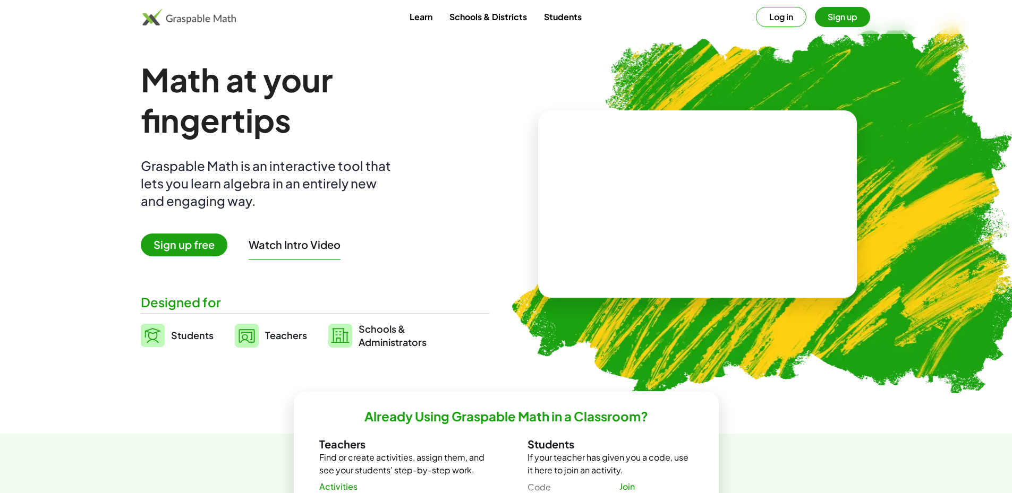
click at [197, 243] on span "Sign up free" at bounding box center [184, 245] width 87 height 23
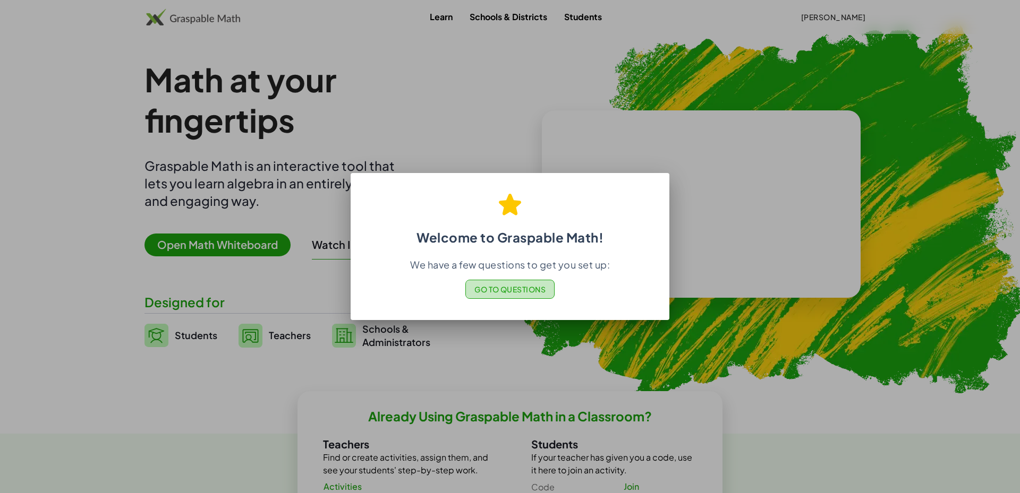
click at [519, 289] on span "Go to Questions" at bounding box center [510, 290] width 72 height 10
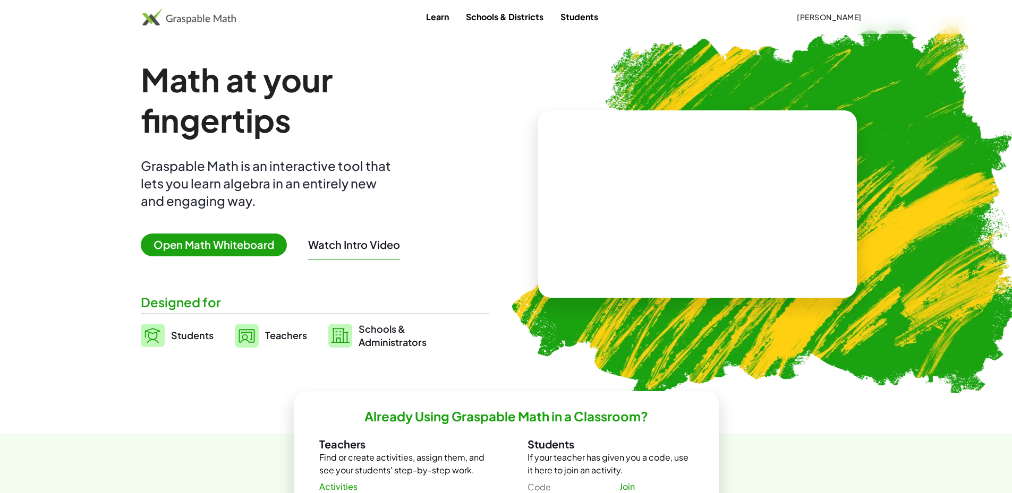
click at [280, 339] on span "Teachers" at bounding box center [286, 335] width 42 height 12
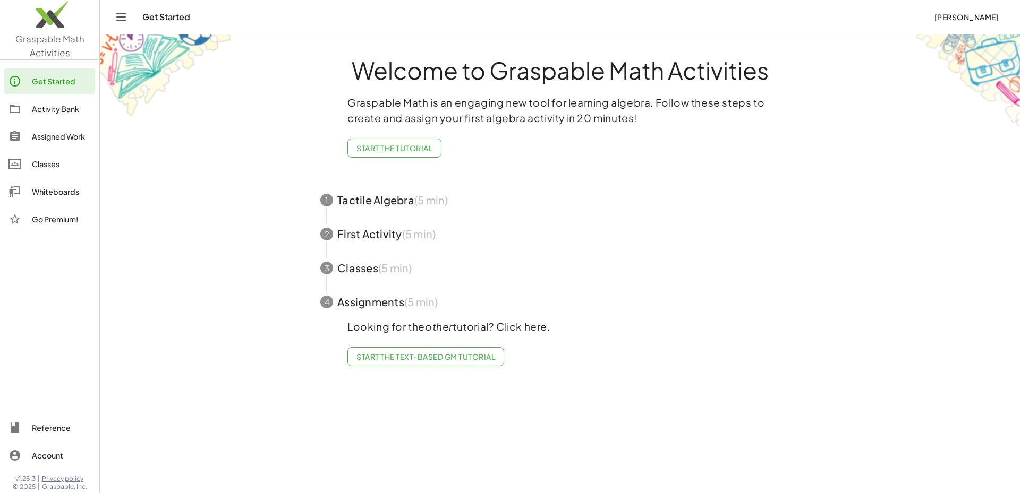
click at [50, 164] on div "Classes" at bounding box center [61, 164] width 59 height 13
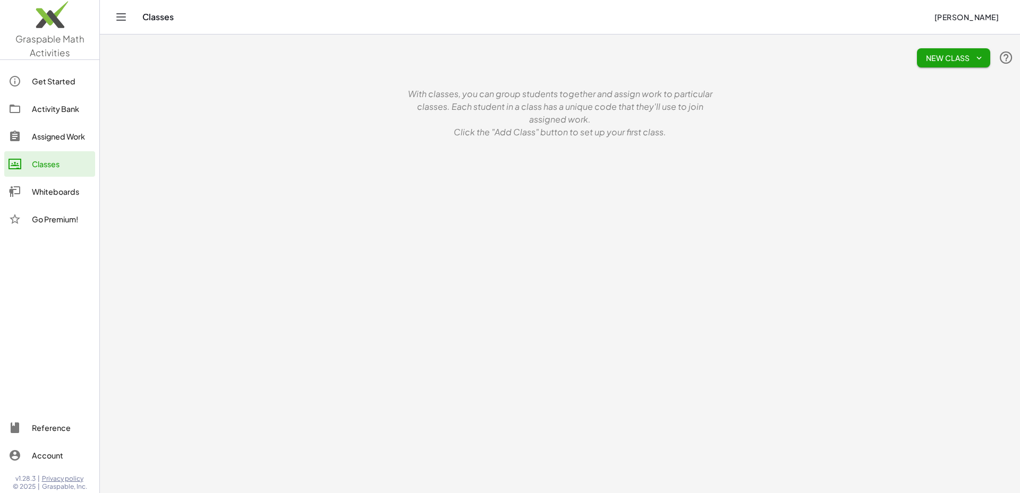
click at [57, 107] on div "Activity Bank" at bounding box center [61, 108] width 59 height 13
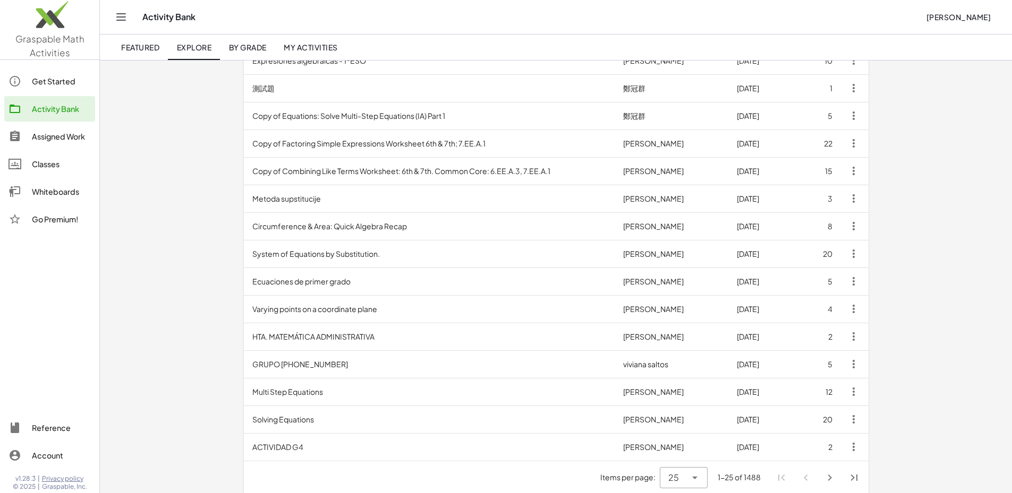
scroll to position [422, 0]
click at [244, 418] on td "Solving Equations" at bounding box center [429, 419] width 371 height 28
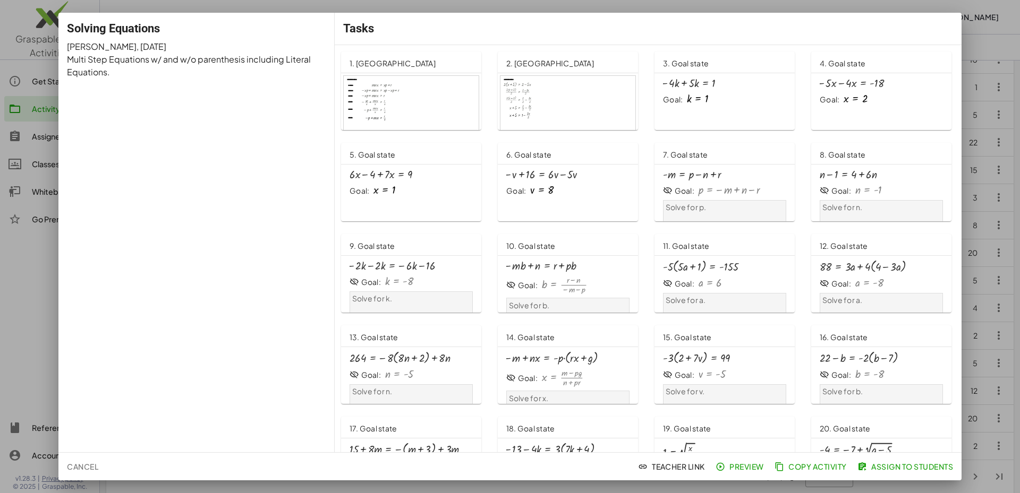
click at [451, 90] on div at bounding box center [411, 114] width 135 height 76
click at [700, 96] on div at bounding box center [697, 98] width 21 height 11
click at [533, 173] on div at bounding box center [539, 175] width 73 height 12
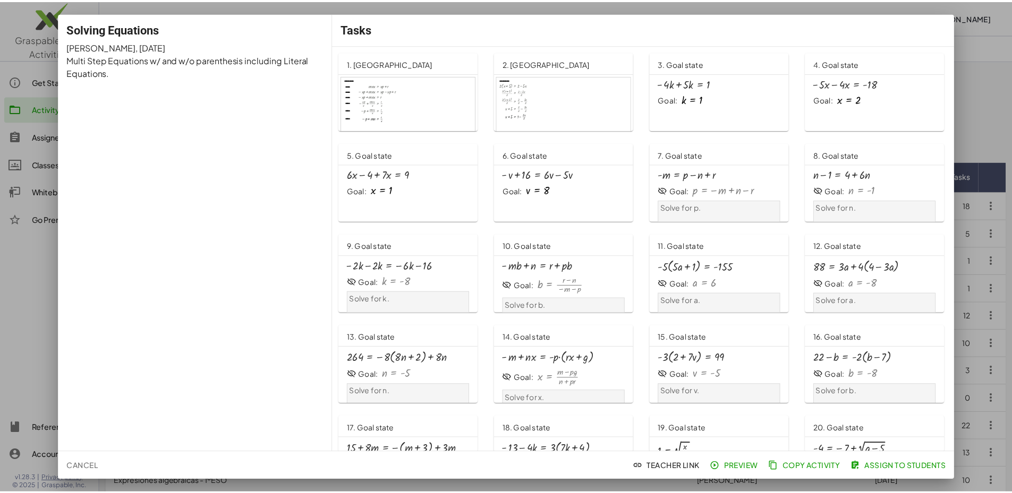
scroll to position [422, 0]
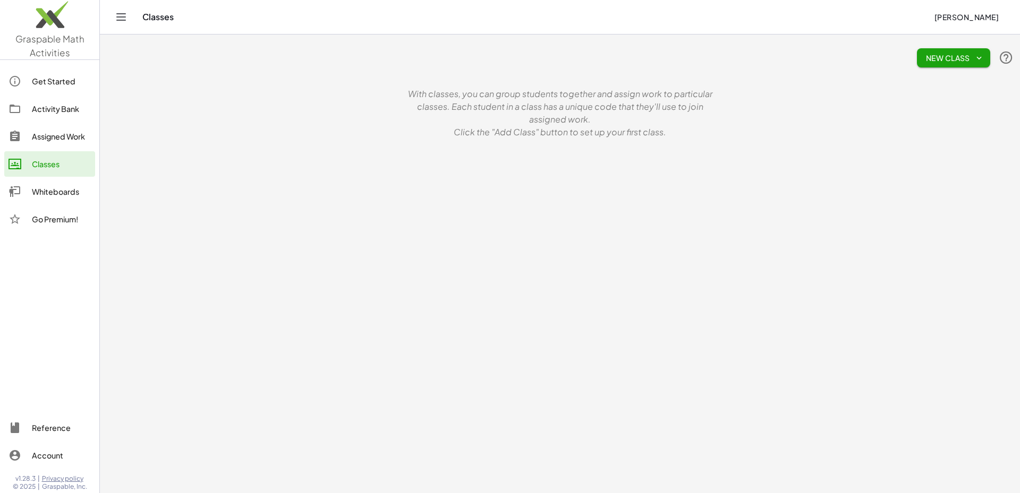
click at [52, 107] on div "Activity Bank" at bounding box center [61, 108] width 59 height 13
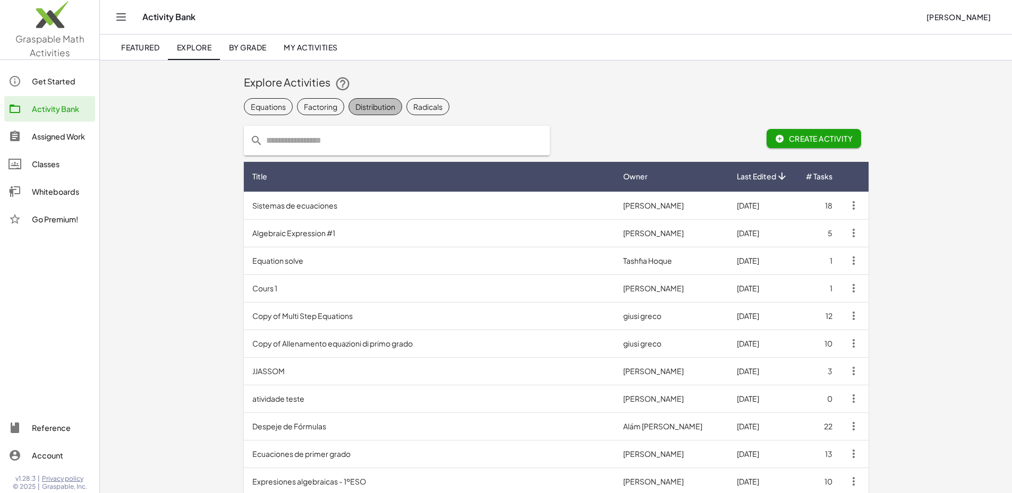
click at [355, 105] on div "Distribution" at bounding box center [375, 106] width 40 height 11
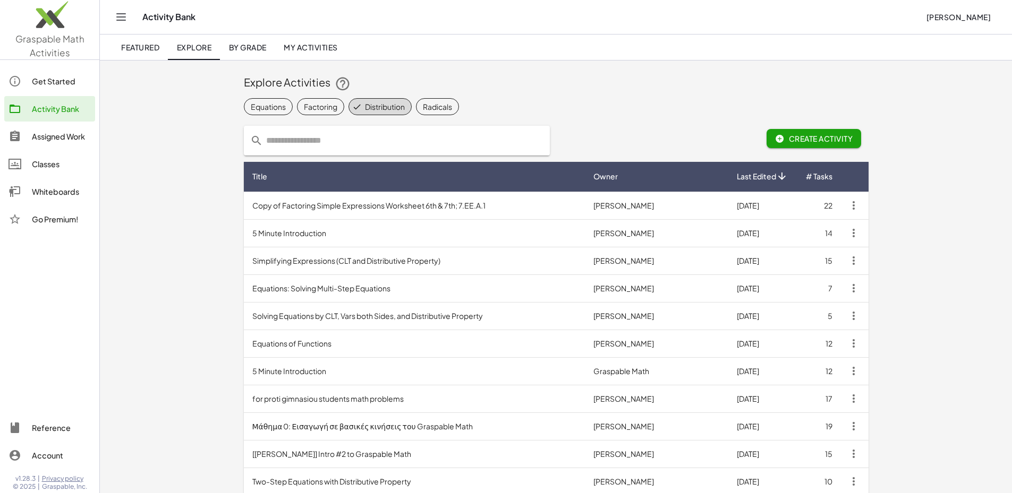
click at [234, 49] on span "By Grade" at bounding box center [247, 47] width 38 height 10
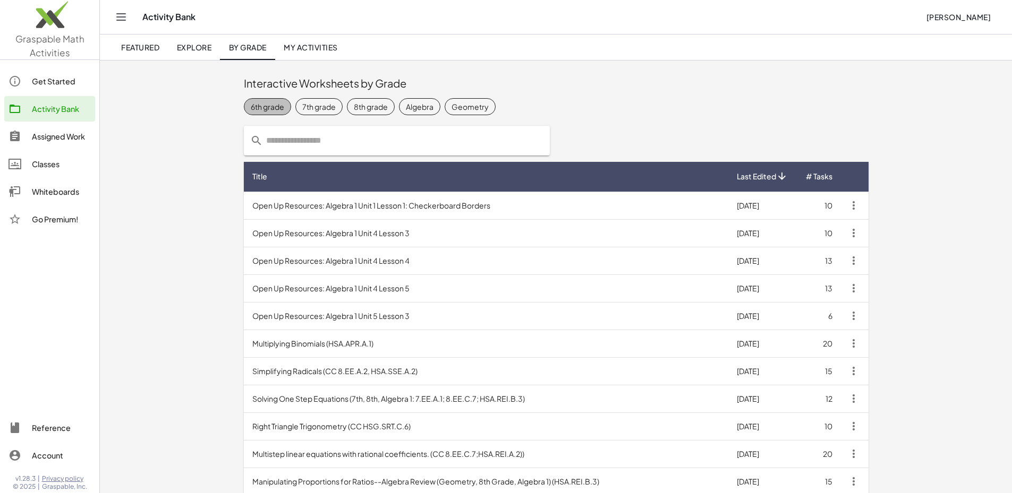
click at [251, 105] on div "6th grade" at bounding box center [267, 106] width 33 height 11
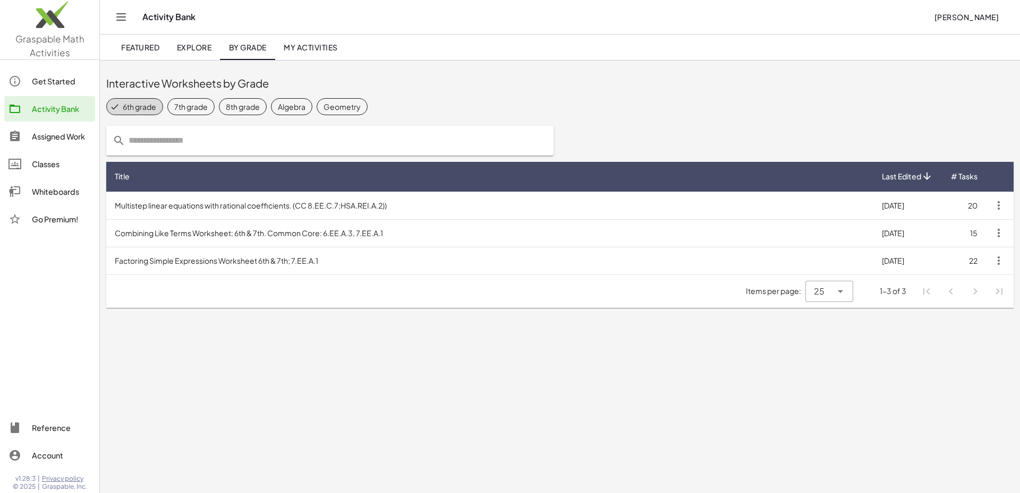
click at [179, 237] on td "Combining Like Terms Worksheet: 6th & 7th. Common Core: 6.EE.A.3, 7.EE.A.1" at bounding box center [489, 233] width 767 height 28
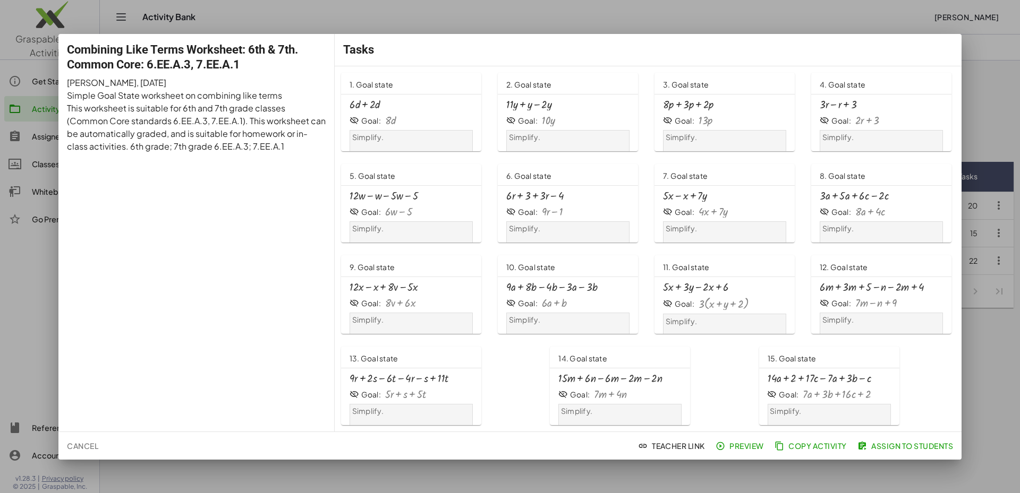
click at [531, 209] on div "Goal:" at bounding box center [528, 212] width 20 height 11
click at [679, 447] on span "Teacher Link" at bounding box center [672, 446] width 65 height 10
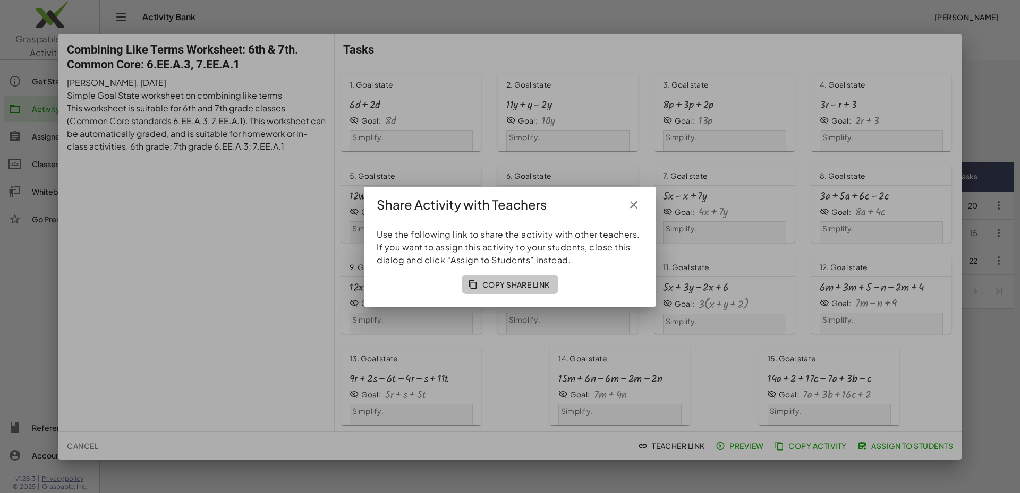
click at [520, 285] on span "Copy Share Link" at bounding box center [510, 285] width 80 height 10
click at [634, 205] on icon "button" at bounding box center [633, 205] width 13 height 13
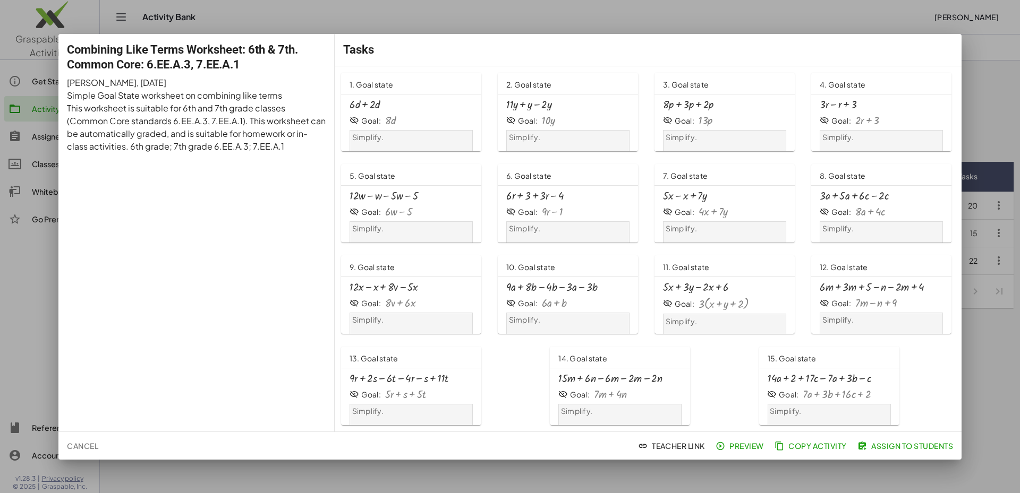
click at [30, 302] on div at bounding box center [510, 246] width 1020 height 493
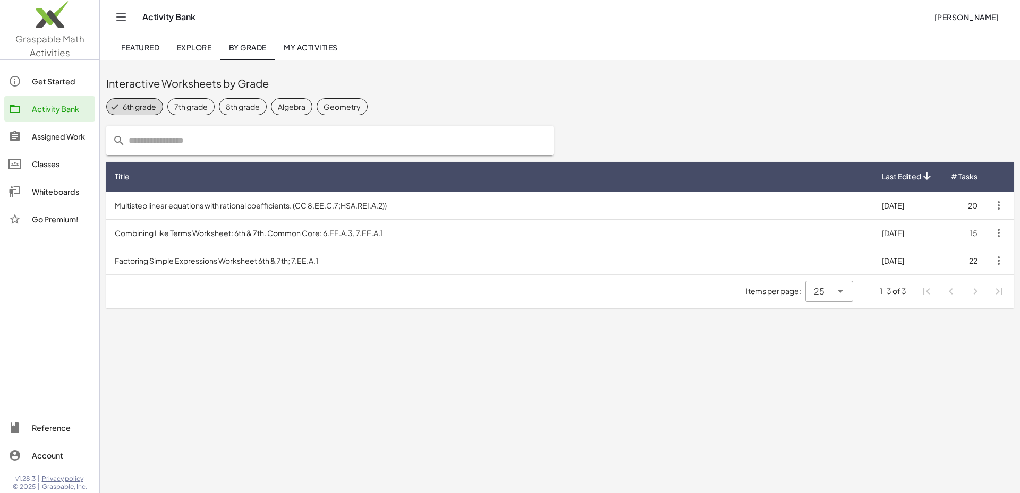
click at [217, 259] on td "Factoring Simple Expressions Worksheet 6th & 7th; 7.EE.A.1" at bounding box center [489, 261] width 767 height 28
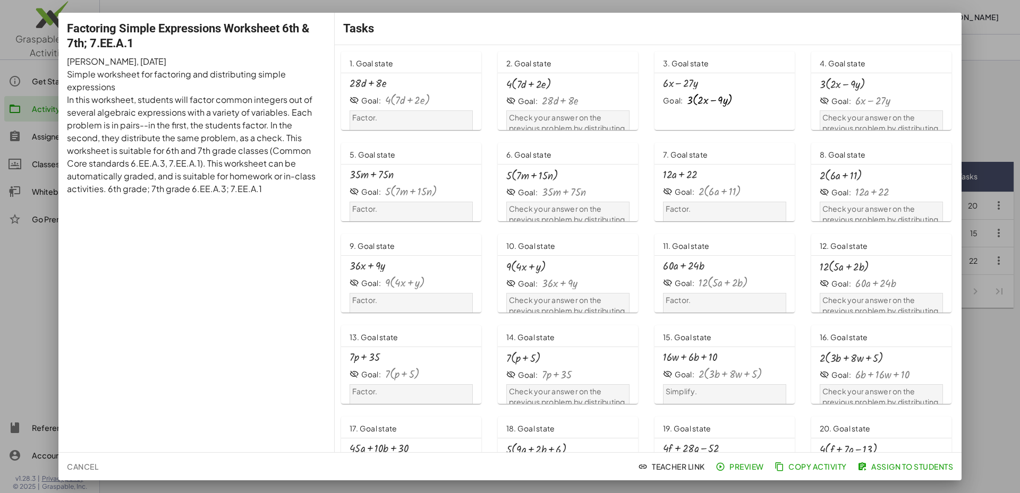
click at [40, 269] on div at bounding box center [510, 246] width 1020 height 493
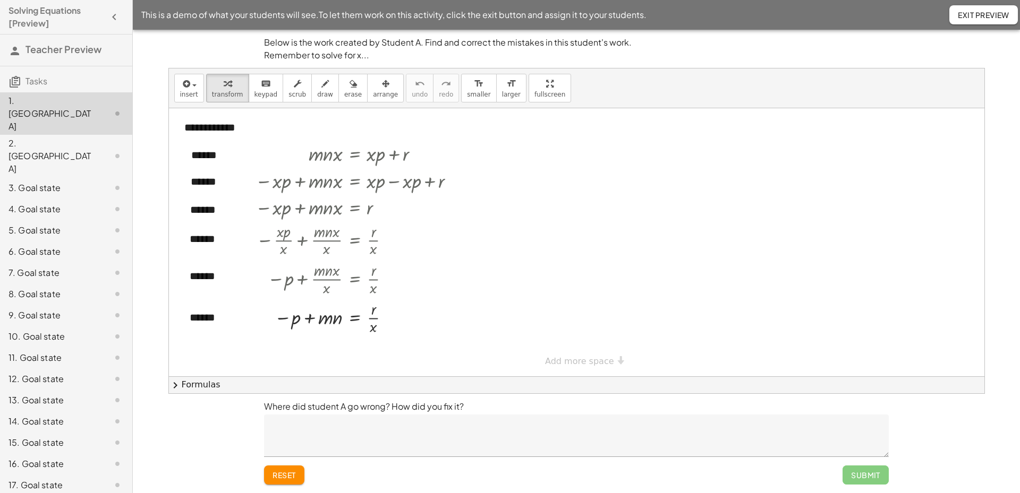
click at [49, 182] on div "3. Goal state" at bounding box center [50, 188] width 85 height 13
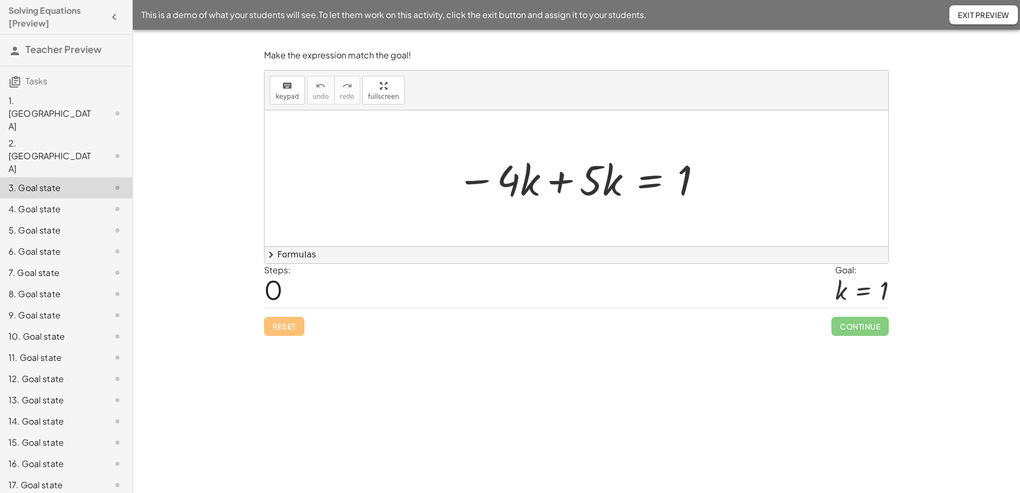
click at [561, 215] on div at bounding box center [575, 178] width 623 height 136
drag, startPoint x: 603, startPoint y: 191, endPoint x: 590, endPoint y: 208, distance: 20.8
click at [590, 208] on div "· k − · 4 · k + · 5 · k = 1" at bounding box center [576, 179] width 271 height 60
drag, startPoint x: 613, startPoint y: 181, endPoint x: 603, endPoint y: 228, distance: 48.3
drag, startPoint x: 584, startPoint y: 190, endPoint x: 626, endPoint y: 185, distance: 41.7
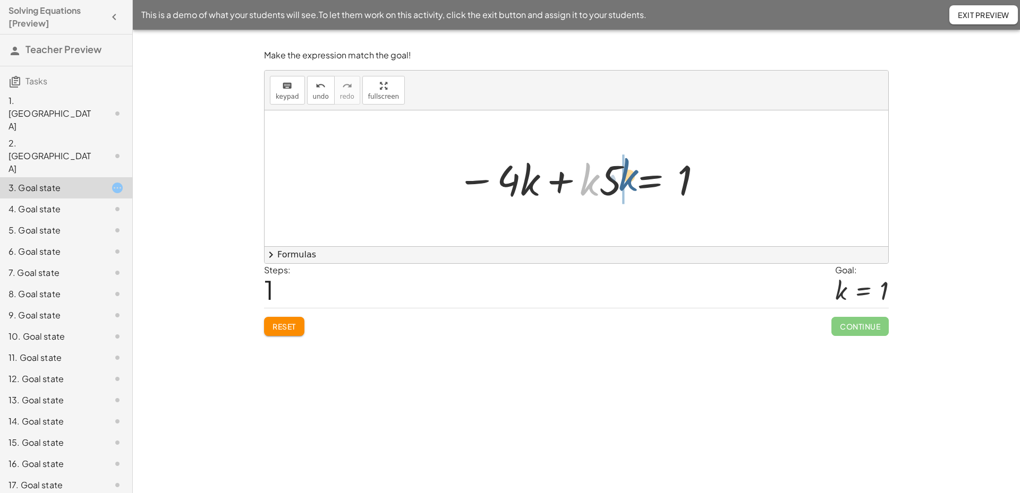
click at [626, 185] on div at bounding box center [580, 178] width 258 height 55
click at [609, 222] on div at bounding box center [575, 178] width 623 height 136
click at [290, 95] on span "keypad" at bounding box center [287, 96] width 23 height 7
drag, startPoint x: 615, startPoint y: 181, endPoint x: 519, endPoint y: 230, distance: 108.3
click at [649, 179] on div "− · 4 · k + · 5 · k = 1" at bounding box center [649, 179] width 0 height 0
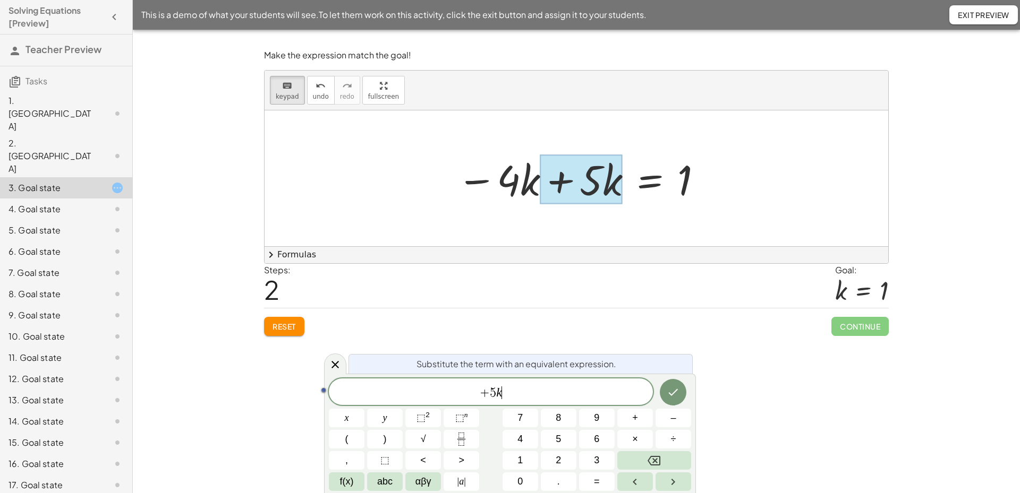
click at [518, 383] on div "+ 5 k ​" at bounding box center [491, 392] width 324 height 27
click at [512, 398] on span "​" at bounding box center [491, 393] width 324 height 15
drag, startPoint x: 604, startPoint y: 181, endPoint x: 465, endPoint y: 190, distance: 140.0
click at [421, 185] on div "− · 4 · k + · 5 · k = 1 − · 4 · k + · k · 5 = 1 − · 4 · k + · 5 · k = 1" at bounding box center [575, 178] width 623 height 136
click at [505, 380] on div "​" at bounding box center [491, 392] width 324 height 27
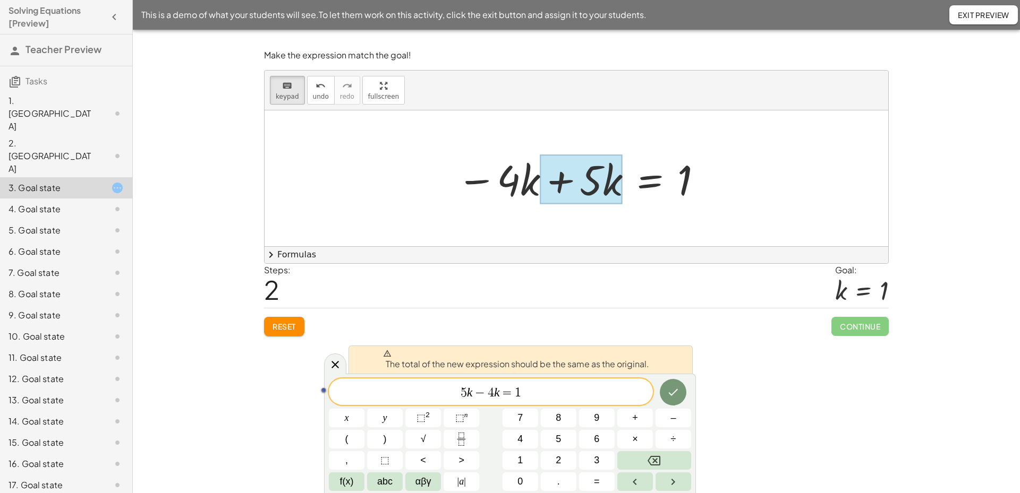
click at [288, 327] on span "Reset" at bounding box center [283, 327] width 23 height 10
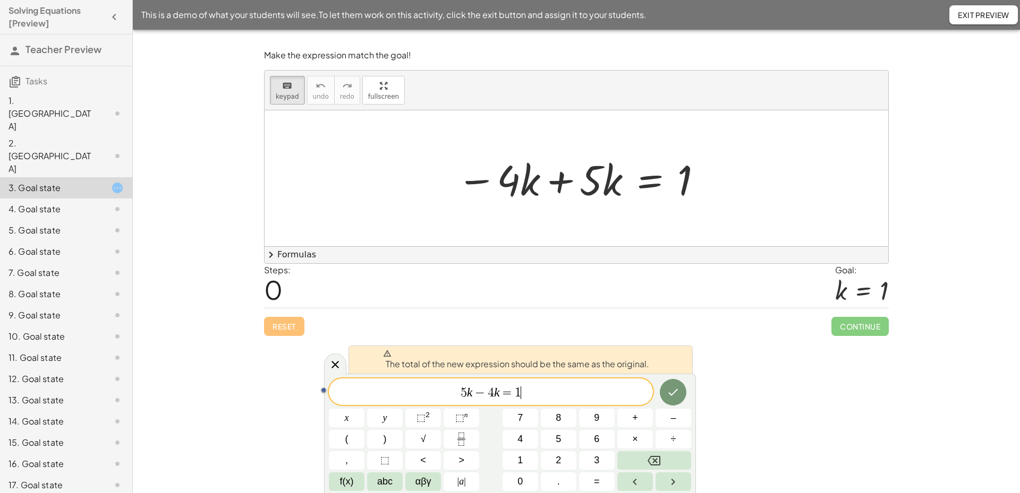
click at [549, 387] on span "5 k − 4 k = 1 ​" at bounding box center [491, 393] width 324 height 15
click at [673, 388] on icon "Done" at bounding box center [672, 392] width 13 height 13
click at [979, 16] on span "Exit Preview" at bounding box center [983, 15] width 52 height 10
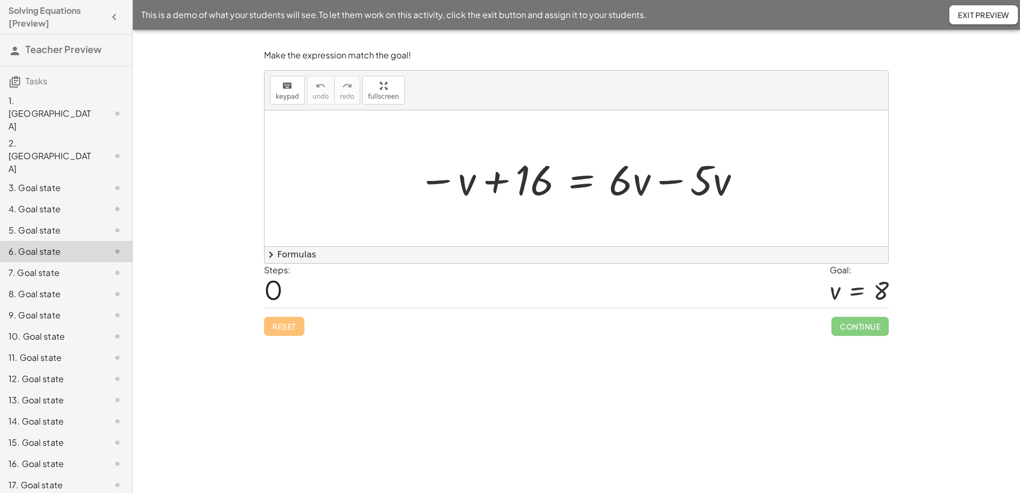
click at [48, 105] on div "1. Canvas" at bounding box center [50, 114] width 85 height 38
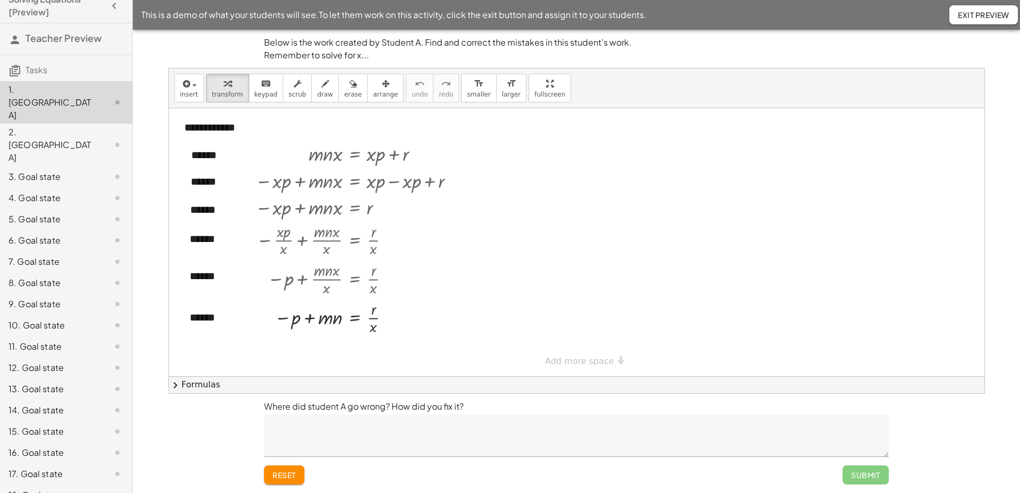
scroll to position [28, 0]
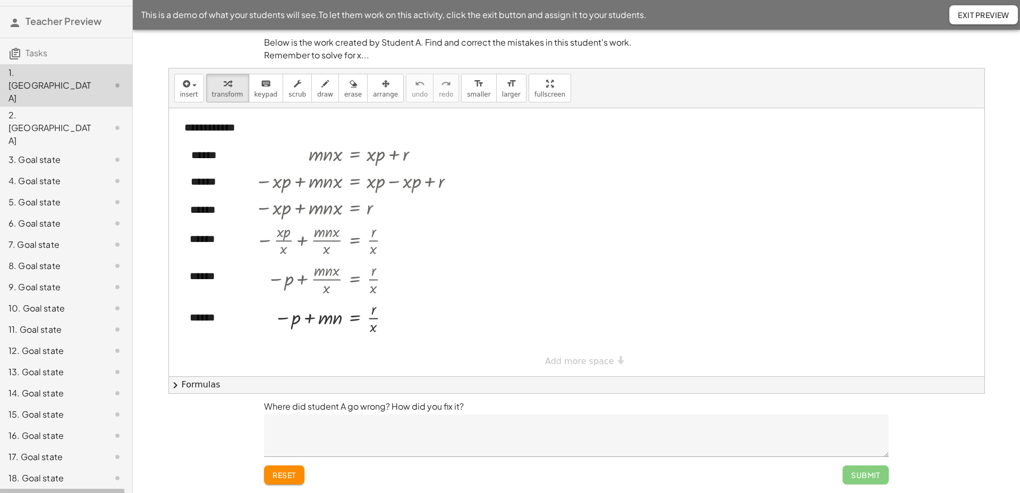
click at [45, 493] on div "19. Goal state" at bounding box center [50, 499] width 85 height 13
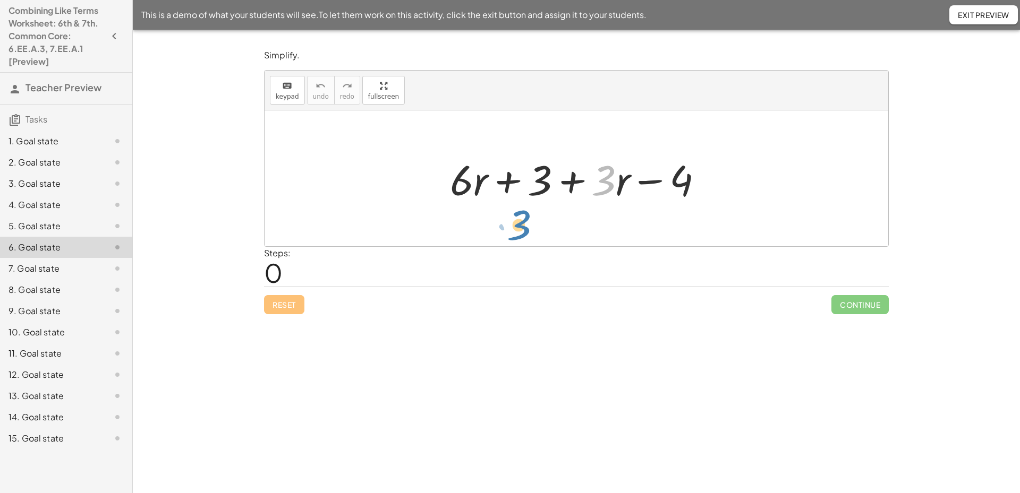
drag, startPoint x: 603, startPoint y: 182, endPoint x: 518, endPoint y: 226, distance: 95.5
drag, startPoint x: 468, startPoint y: 199, endPoint x: 531, endPoint y: 234, distance: 71.6
